Goal: Book appointment/travel/reservation

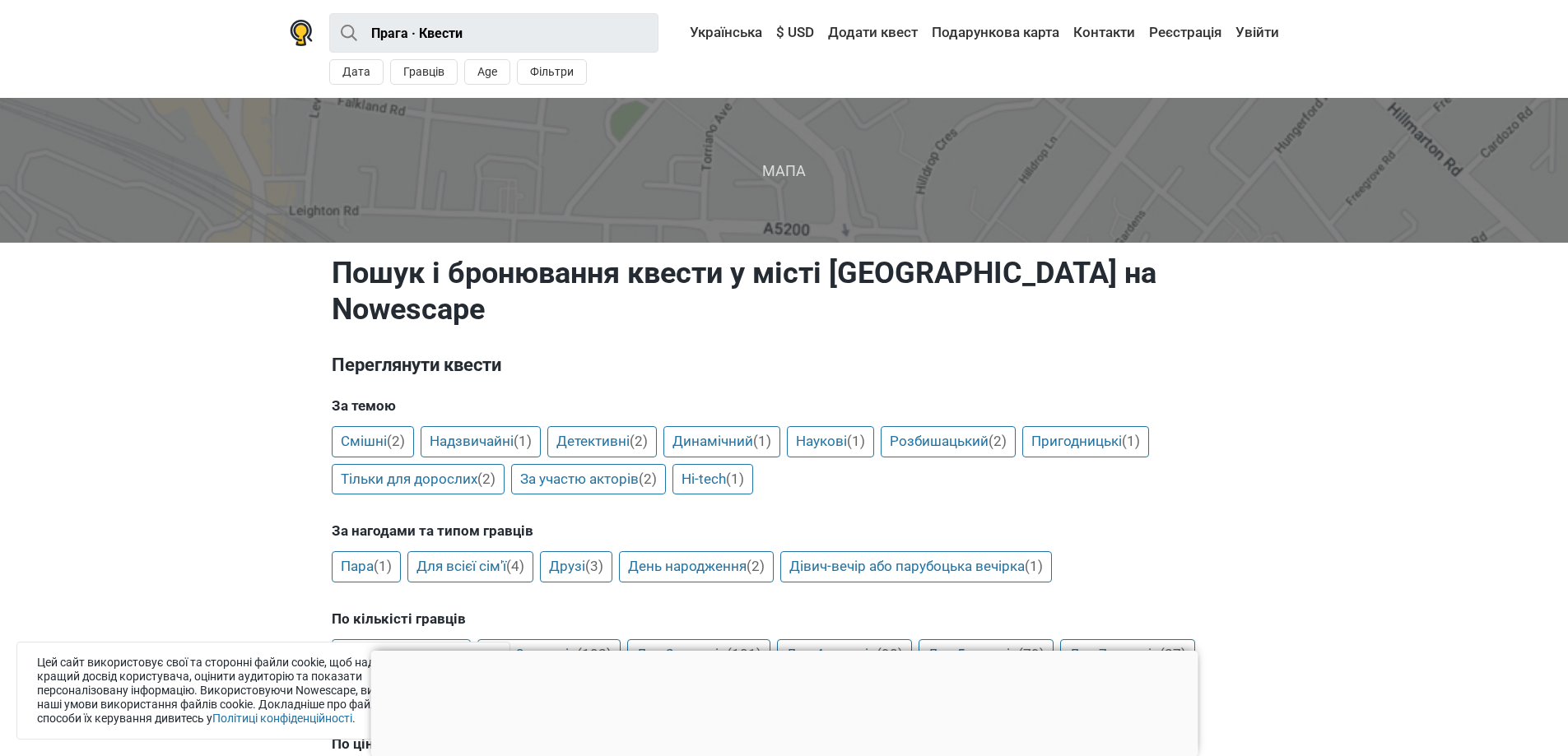
click at [788, 169] on span "Мапа" at bounding box center [784, 170] width 1594 height 145
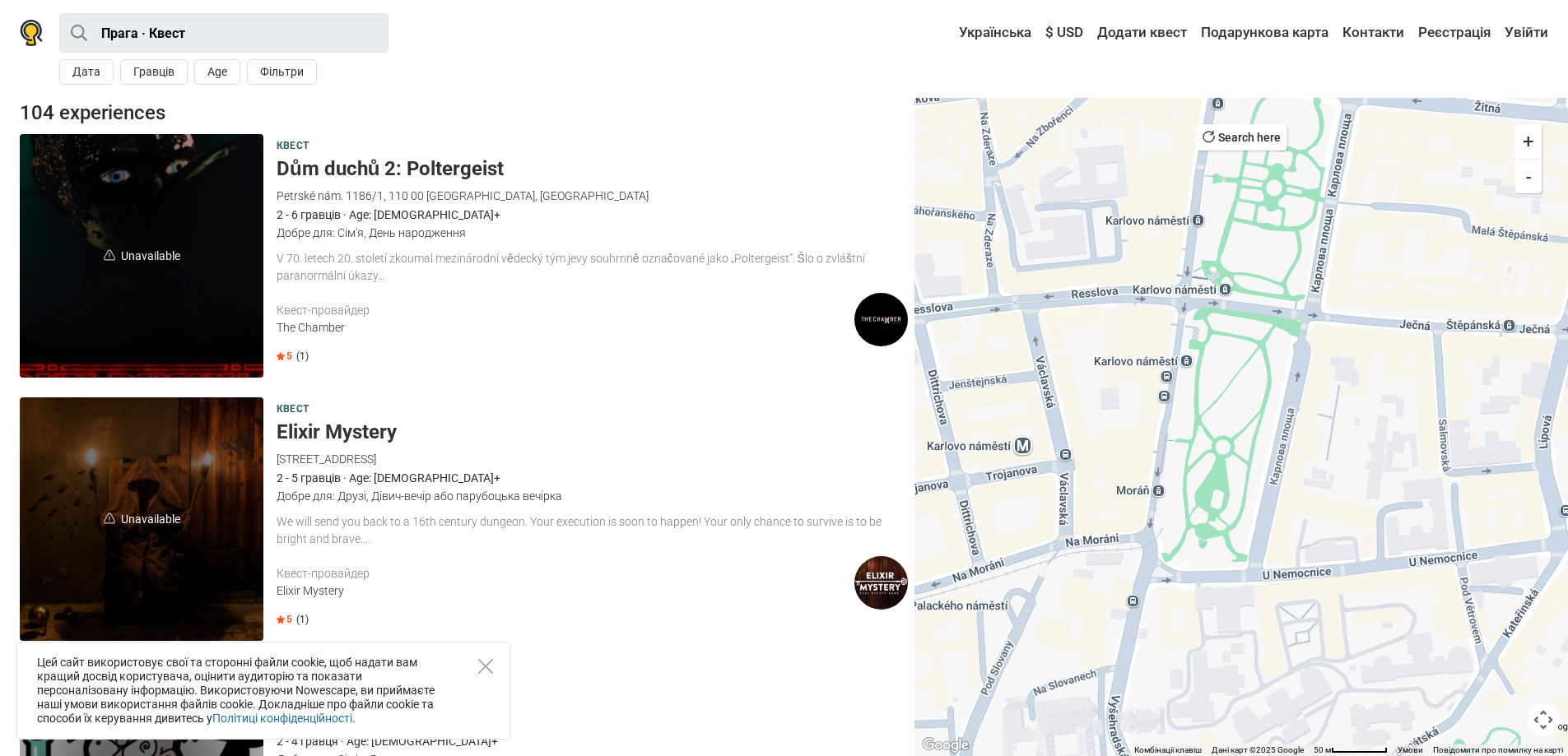
drag, startPoint x: 1126, startPoint y: 454, endPoint x: 1238, endPoint y: 349, distance: 153.5
click at [1238, 349] on div at bounding box center [1241, 427] width 653 height 659
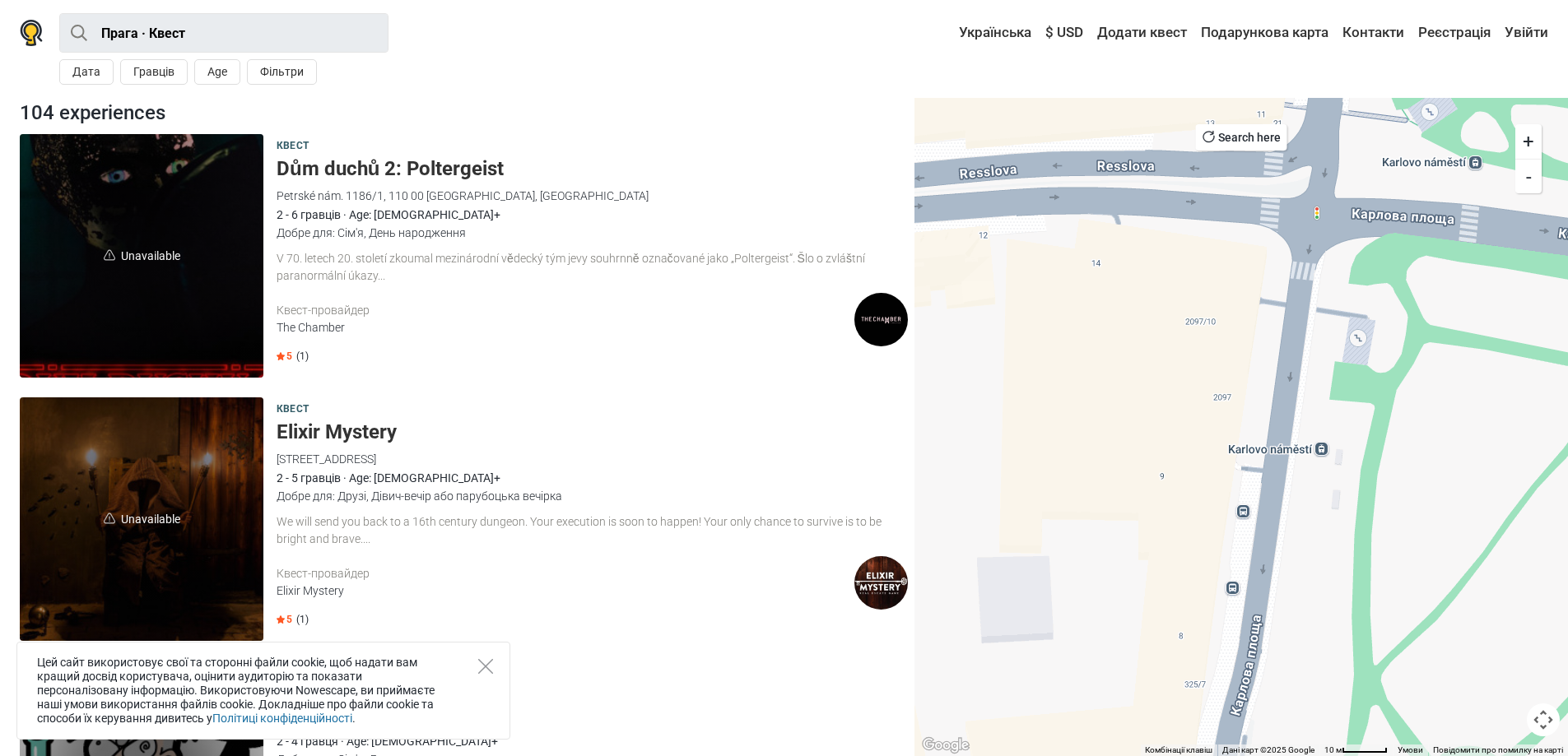
drag, startPoint x: 1176, startPoint y: 382, endPoint x: 1390, endPoint y: 492, distance: 240.6
click at [1390, 492] on div at bounding box center [1241, 427] width 653 height 659
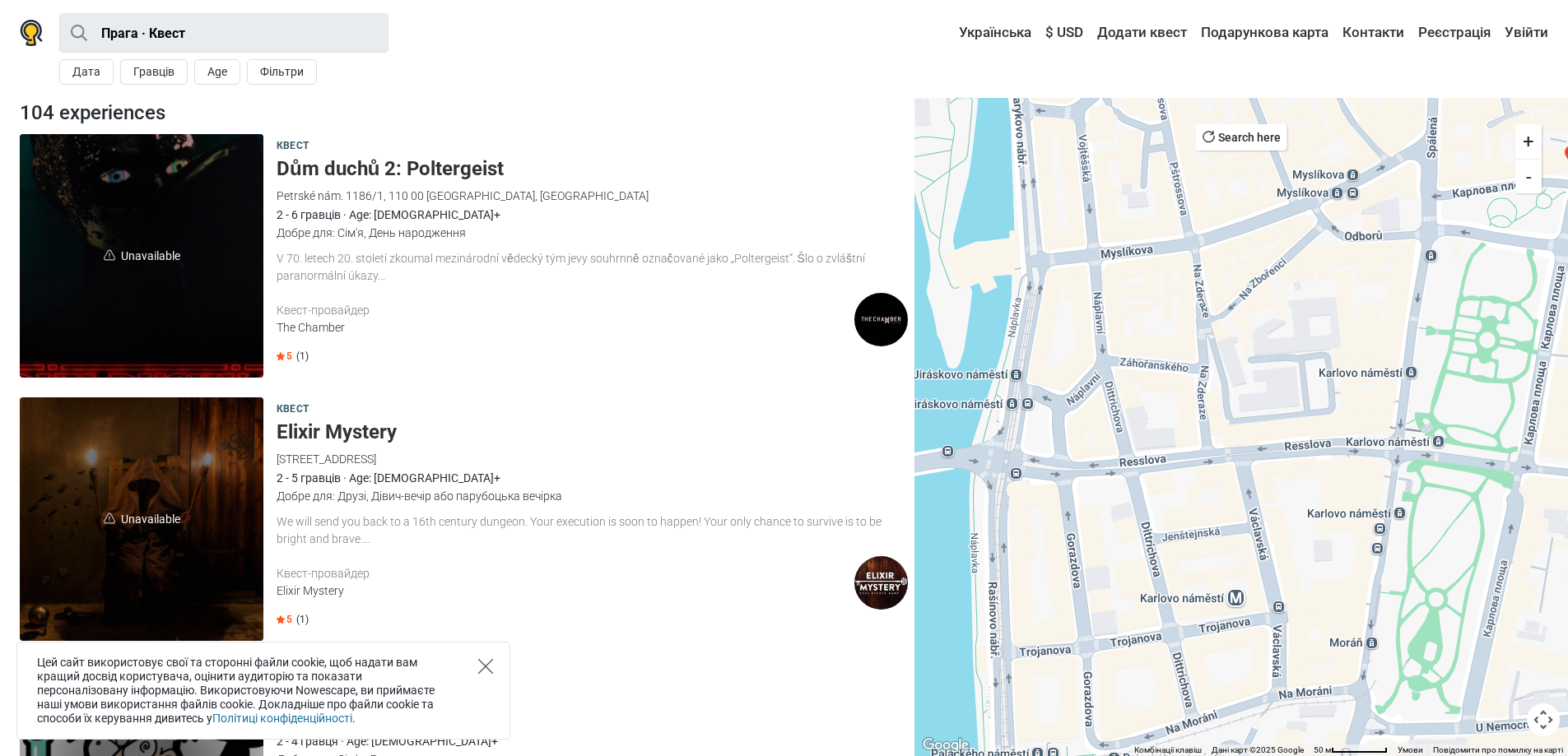
click at [486, 665] on icon "Close" at bounding box center [486, 667] width 15 height 15
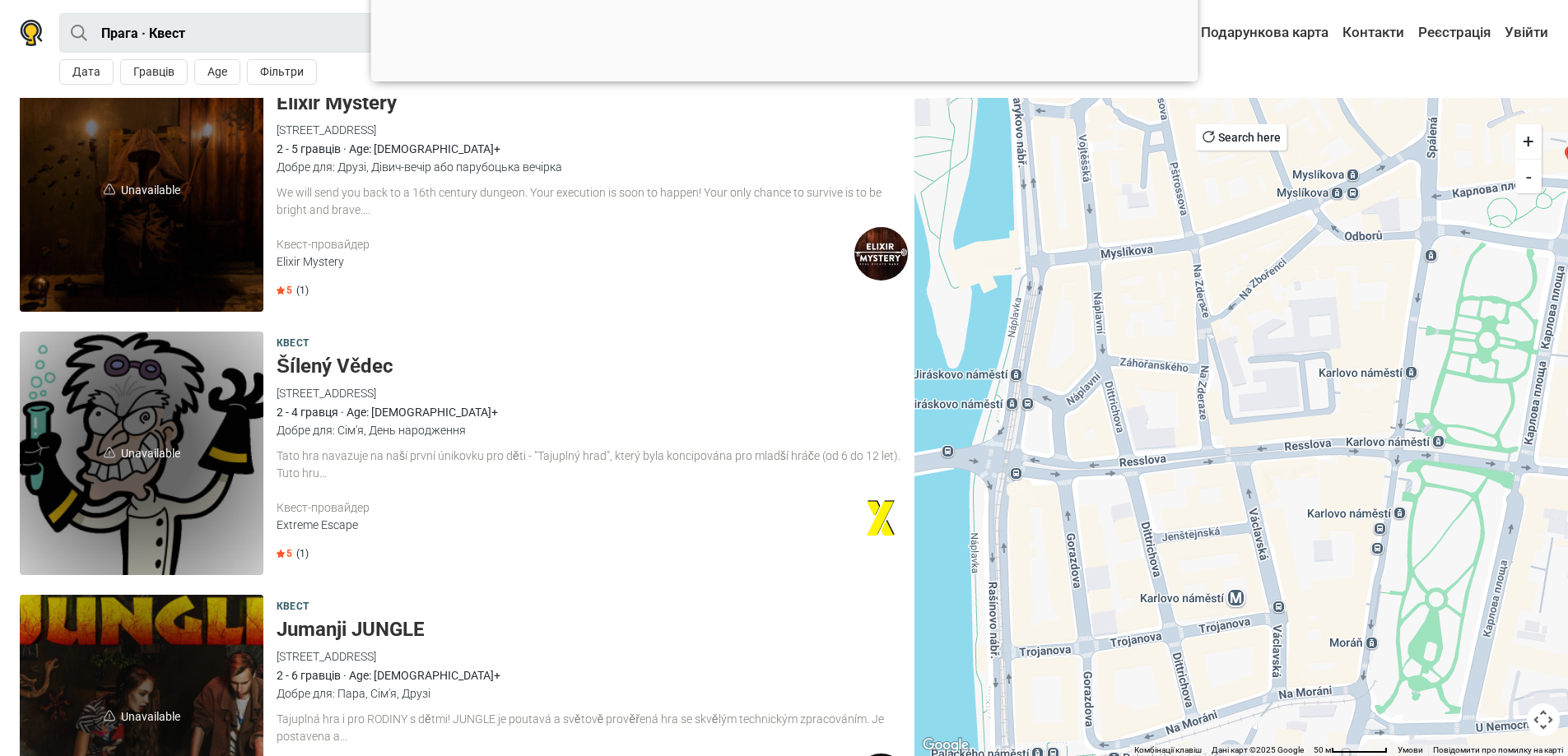
scroll to position [659, 0]
